Goal: Navigation & Orientation: Find specific page/section

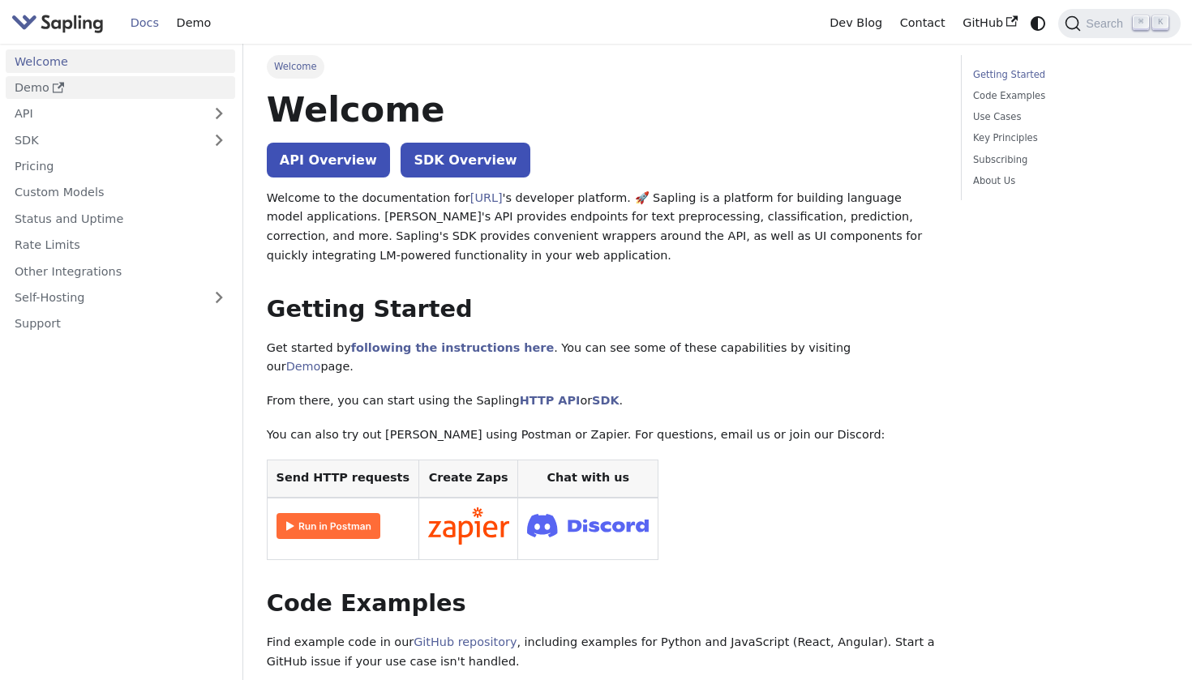
click at [169, 90] on link "Demo" at bounding box center [120, 88] width 229 height 24
